Goal: Find specific page/section: Find specific page/section

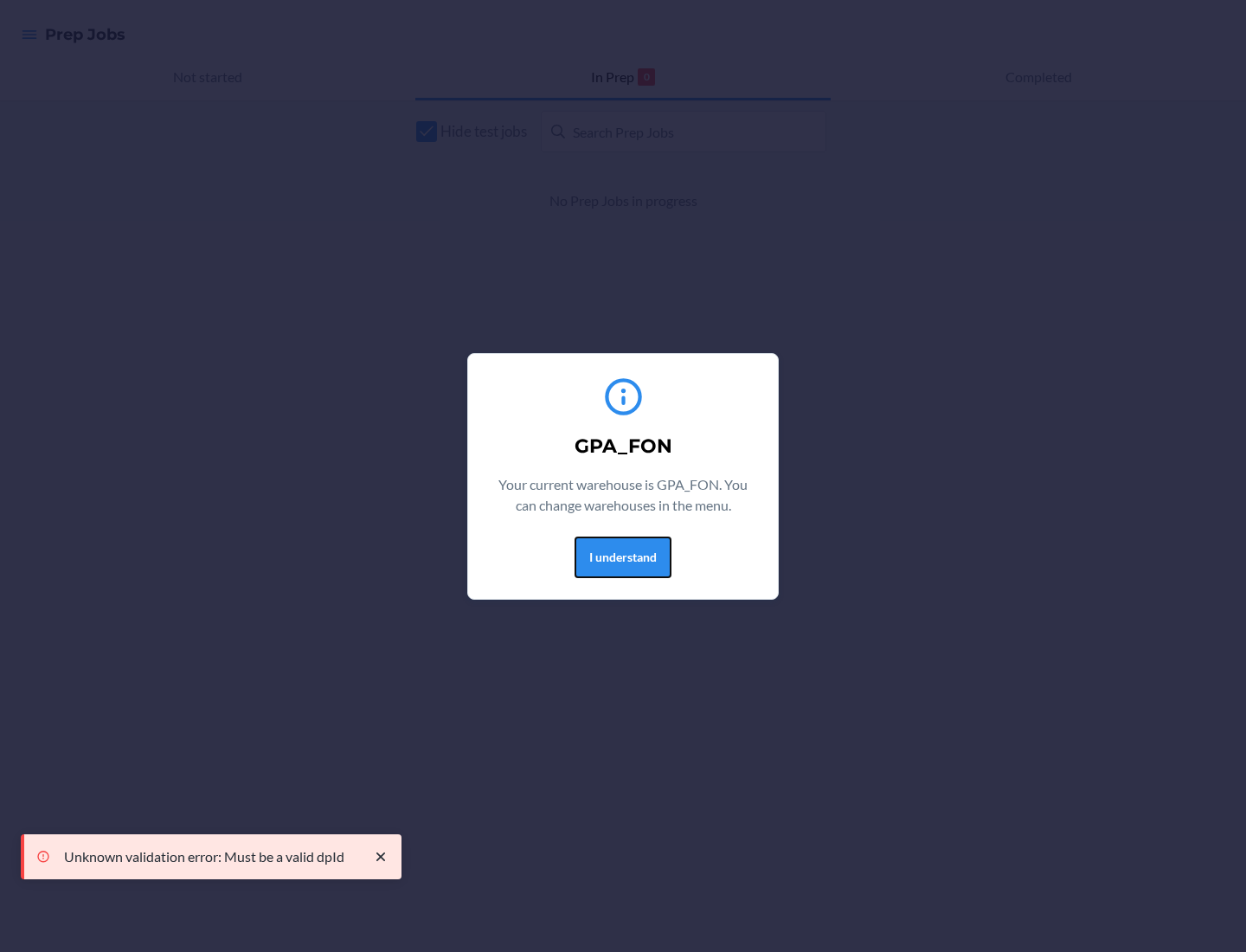
click at [622, 556] on button "I understand" at bounding box center [623, 557] width 97 height 41
